Goal: Information Seeking & Learning: Find specific fact

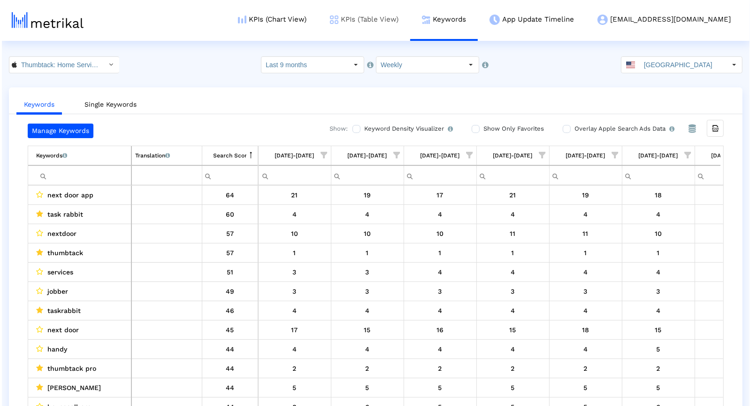
scroll to position [12, 0]
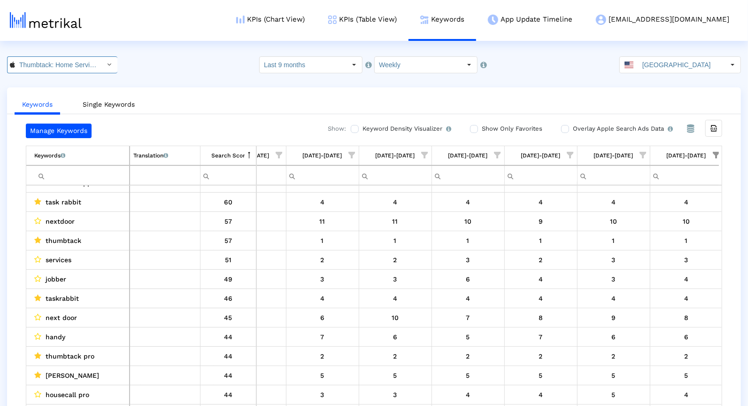
click at [72, 63] on input "Thumbtack: Home Service Pros < 852703300 >" at bounding box center [57, 65] width 85 height 16
click at [59, 90] on div "Thumbtack: Hire Service Pros <com.thumbtack.consumer>" at bounding box center [56, 96] width 97 height 15
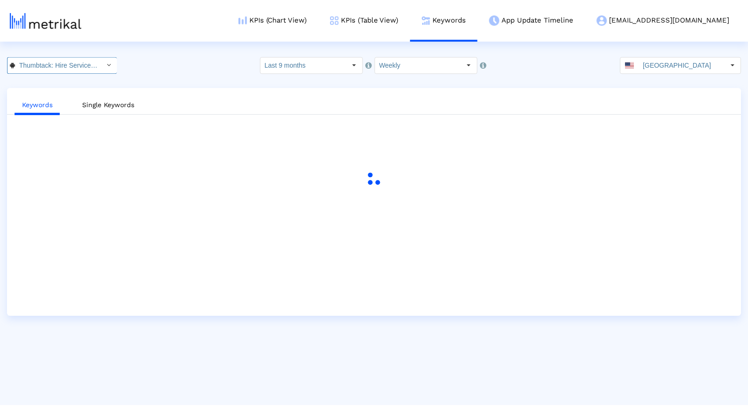
scroll to position [0, 109]
click at [353, 61] on div "Select" at bounding box center [355, 64] width 15 height 15
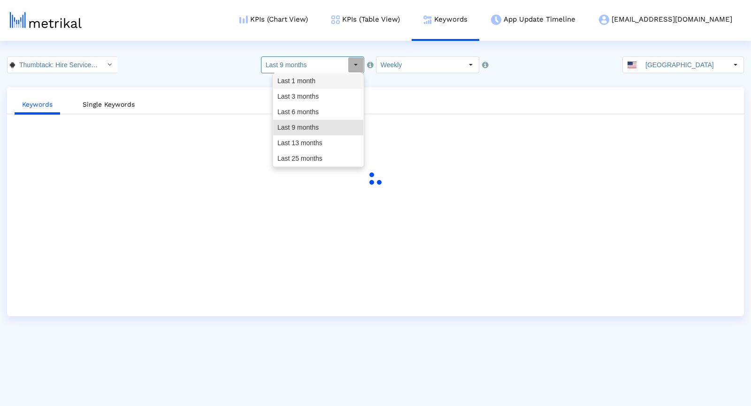
click at [352, 76] on div "Last 1 month" at bounding box center [318, 80] width 90 height 15
type input "Last 1 month"
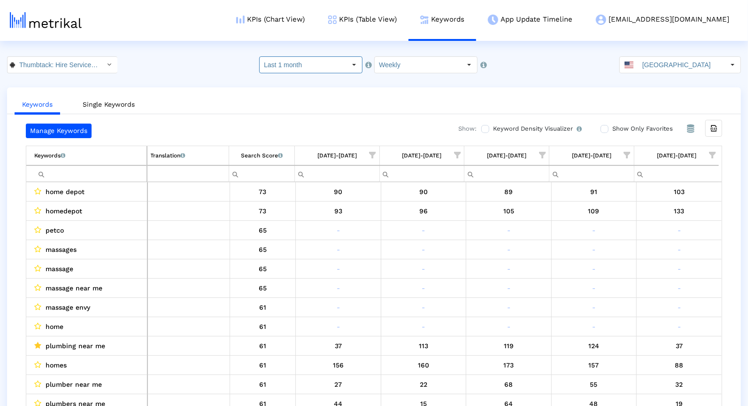
click at [715, 152] on span "Show filter options for column '09/07/25-09/13/25'" at bounding box center [712, 155] width 7 height 7
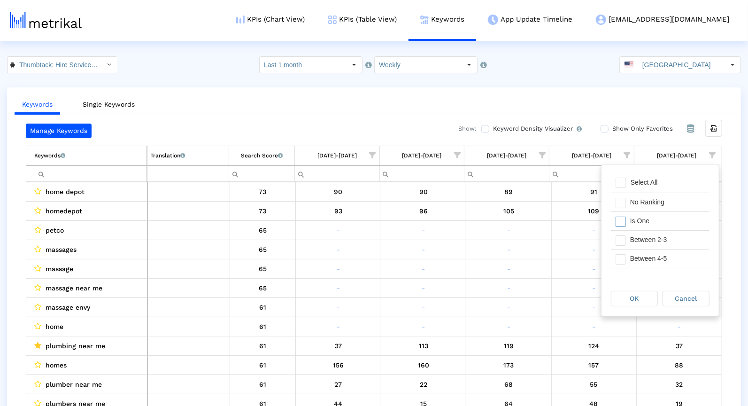
click at [628, 227] on div "Is One" at bounding box center [667, 221] width 84 height 18
click at [628, 237] on div "Between 2-3" at bounding box center [667, 240] width 84 height 18
click at [628, 255] on div "Between 4-5" at bounding box center [667, 258] width 84 height 18
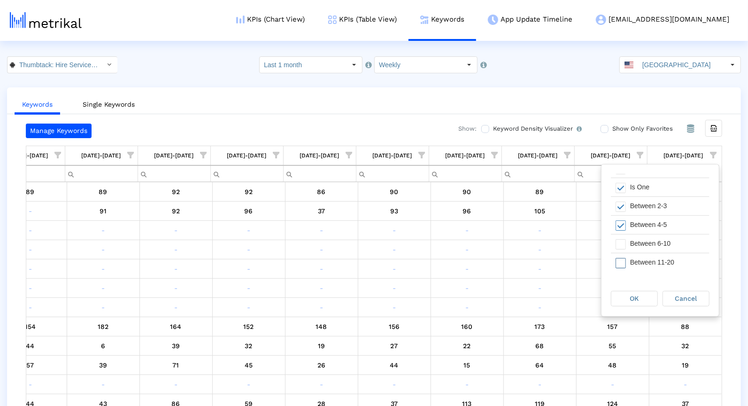
scroll to position [35, 0]
click at [627, 236] on div "Between 6-10" at bounding box center [667, 242] width 84 height 18
click at [630, 295] on span "OK" at bounding box center [634, 298] width 9 height 8
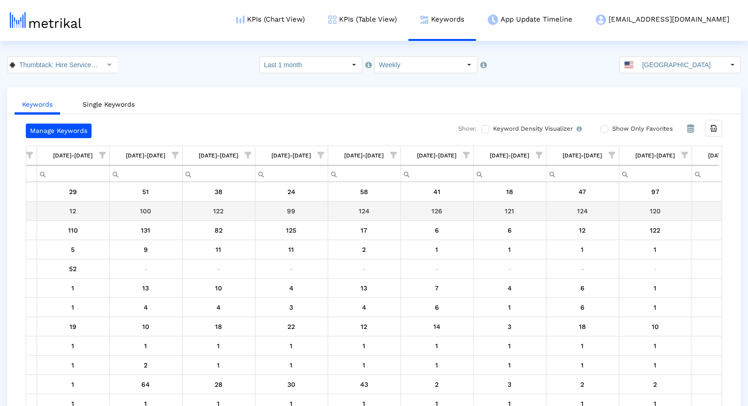
scroll to position [0, 2027]
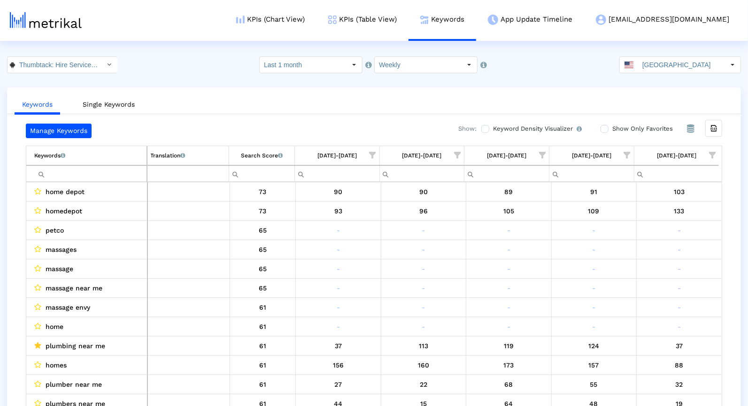
click at [715, 153] on span "Show filter options for column '09/07/25-09/13/25'" at bounding box center [712, 155] width 7 height 7
click at [652, 221] on div "Is One" at bounding box center [667, 221] width 84 height 18
click at [652, 237] on div "Between 2-3" at bounding box center [667, 240] width 84 height 18
click at [652, 256] on div "Between 4-5" at bounding box center [667, 258] width 84 height 18
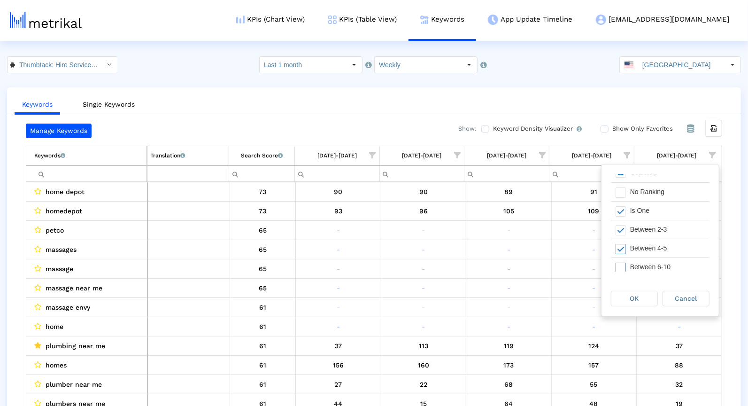
click at [651, 264] on div "Between 6-10" at bounding box center [667, 267] width 84 height 18
click at [642, 300] on div "OK" at bounding box center [634, 298] width 46 height 15
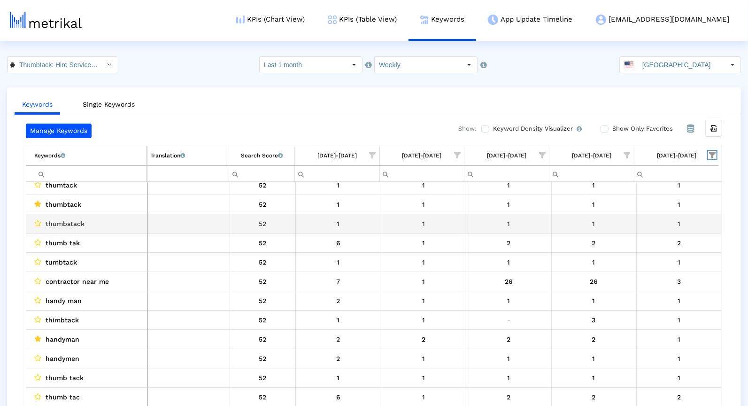
scroll to position [95, 0]
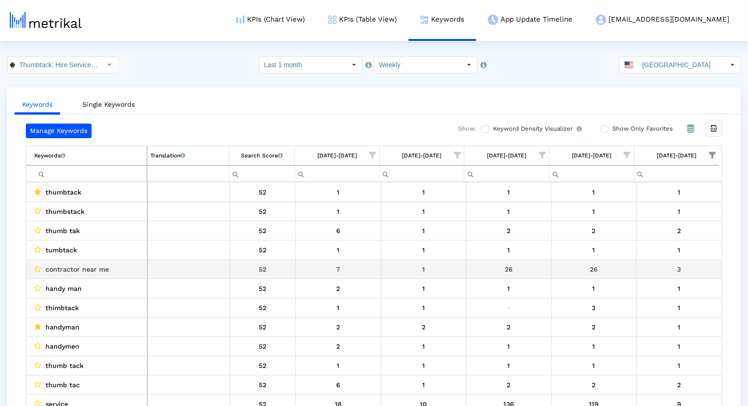
click at [122, 264] on div "contractor near me" at bounding box center [88, 269] width 109 height 12
copy span "contractor near me"
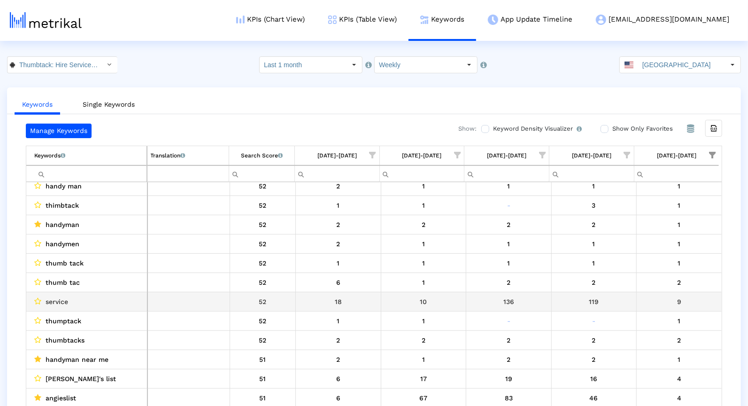
scroll to position [199, 0]
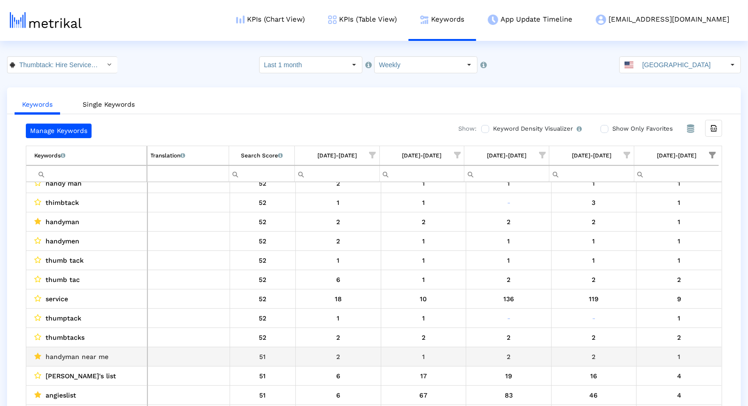
click at [114, 350] on div "handyman near me" at bounding box center [88, 356] width 109 height 12
copy span "handyman near me"
